Goal: Task Accomplishment & Management: Manage account settings

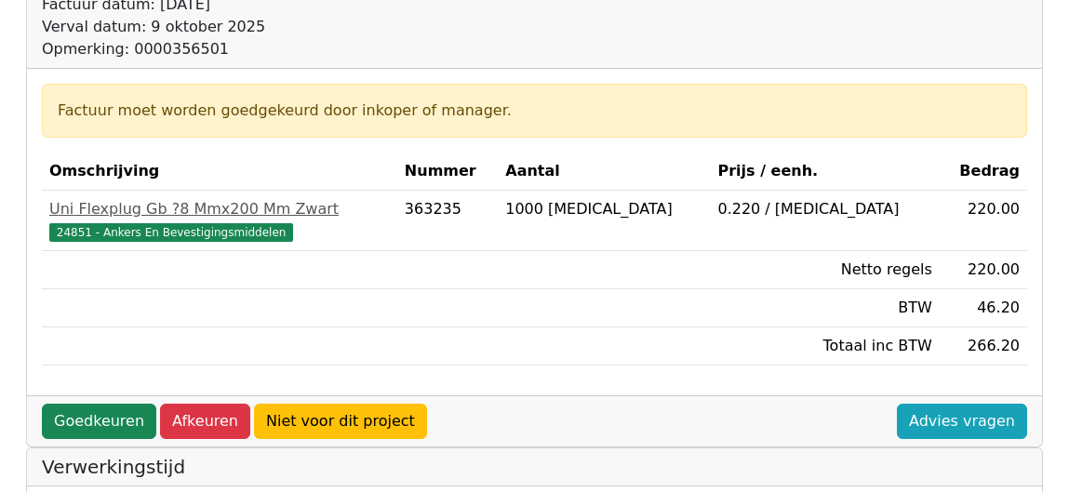
scroll to position [372, 0]
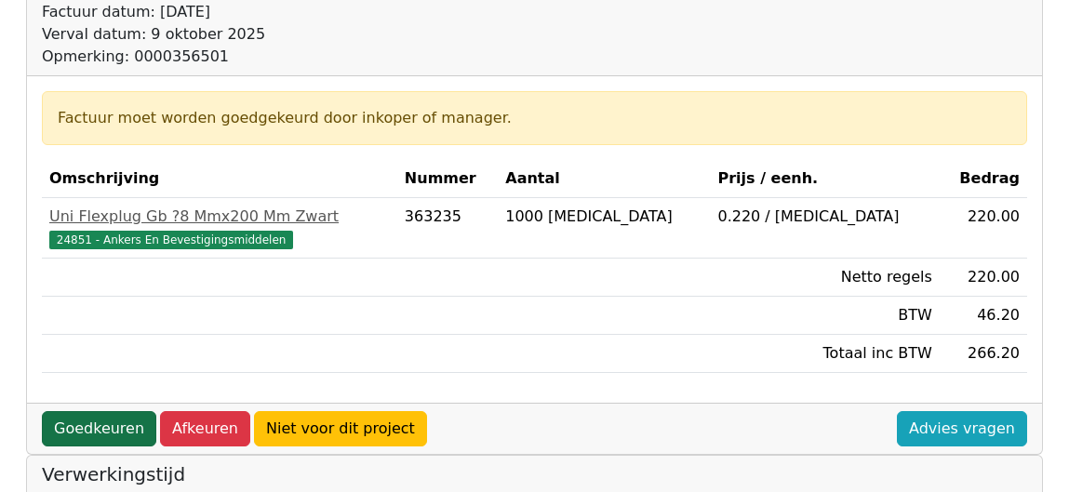
click at [101, 424] on link "Goedkeuren" at bounding box center [99, 428] width 114 height 35
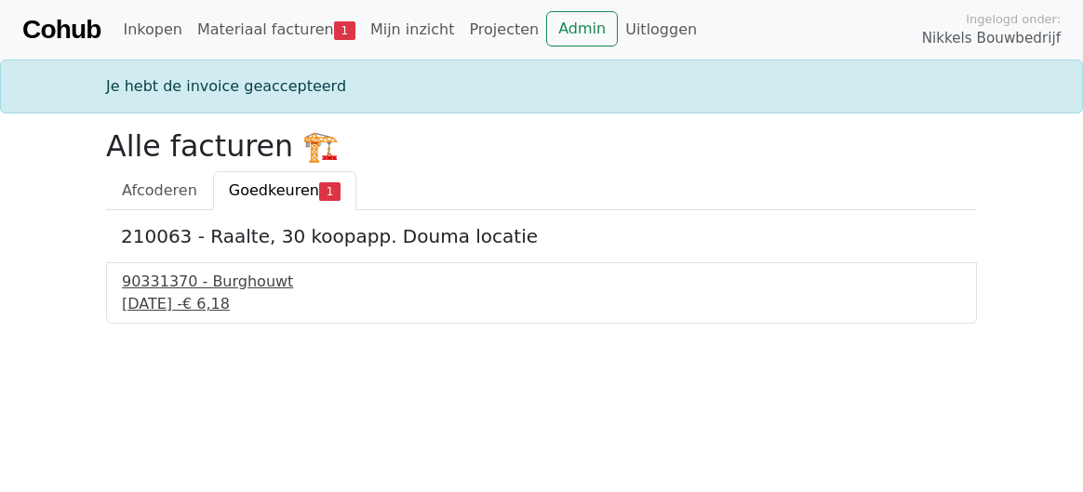
click at [184, 293] on div "[DATE] - € 6,18" at bounding box center [541, 304] width 839 height 22
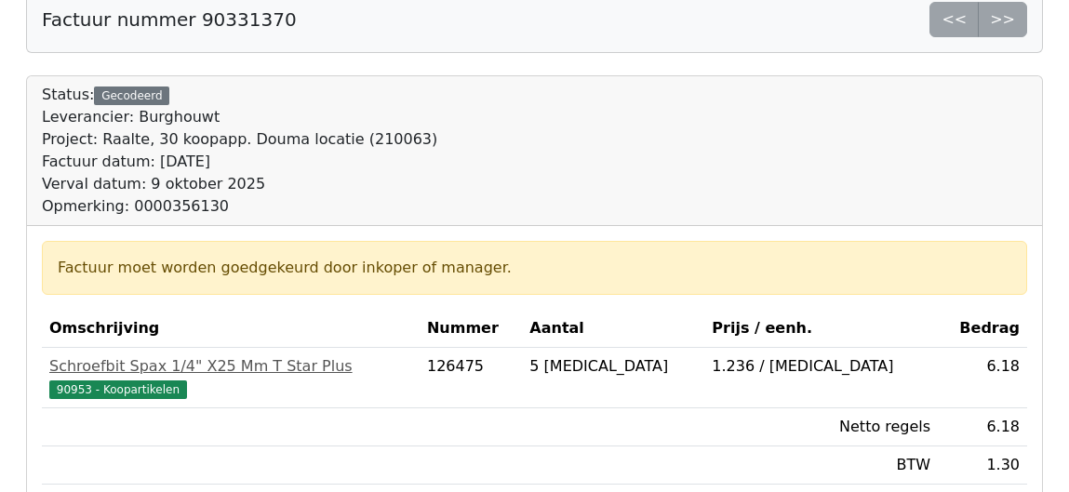
scroll to position [465, 0]
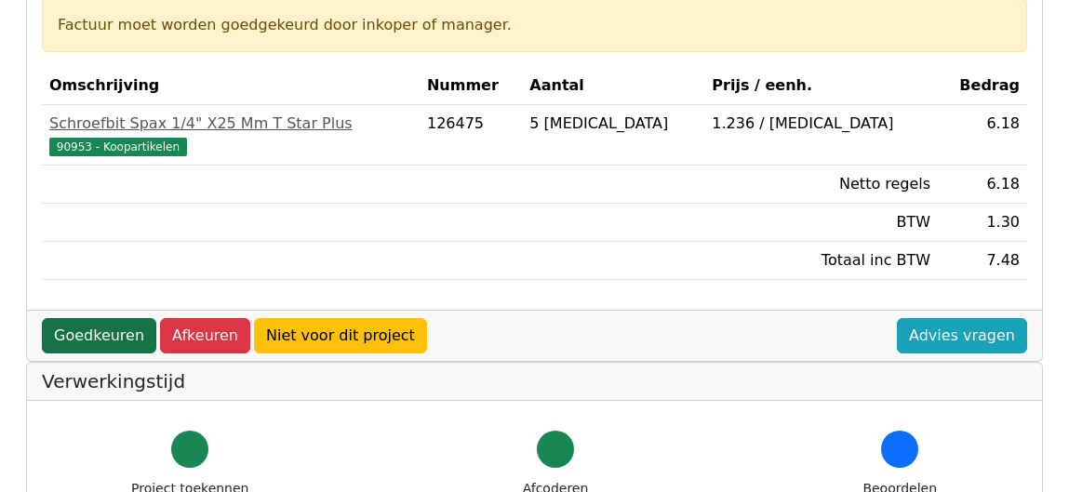
click at [103, 330] on link "Goedkeuren" at bounding box center [99, 335] width 114 height 35
